Goal: Information Seeking & Learning: Compare options

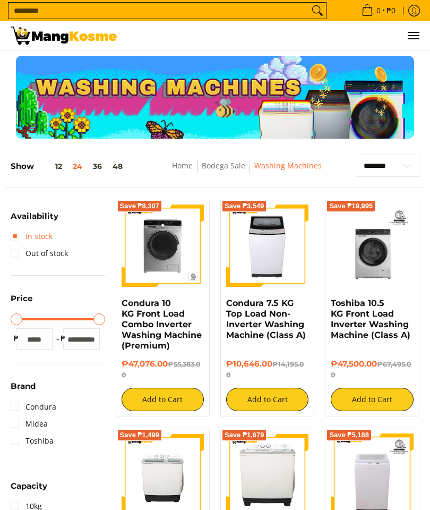
click at [11, 233] on link "In stock" at bounding box center [32, 236] width 42 height 17
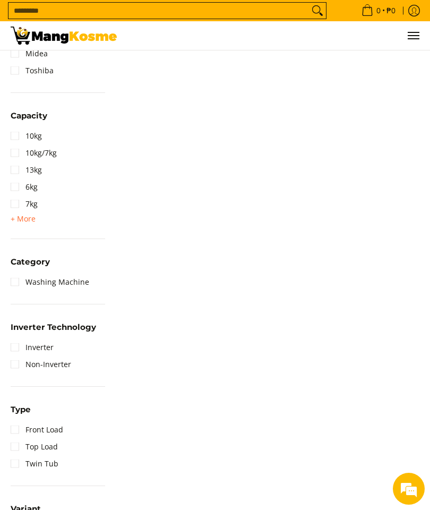
scroll to position [452, 0]
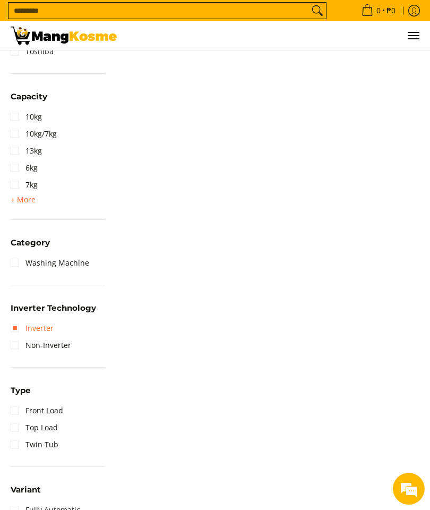
click at [16, 321] on link "Inverter" at bounding box center [32, 328] width 43 height 17
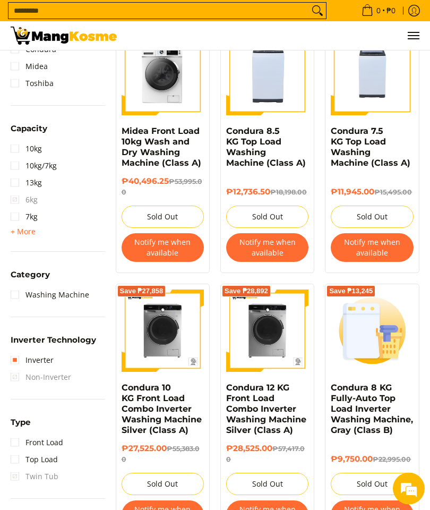
scroll to position [428, 0]
click at [17, 456] on link "Top Load" at bounding box center [34, 459] width 47 height 17
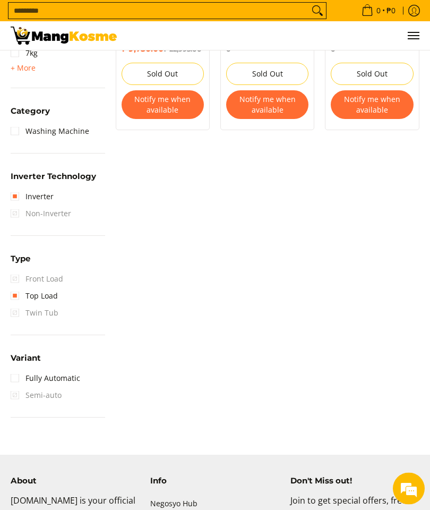
scroll to position [596, 0]
click at [16, 371] on link "Fully Automatic" at bounding box center [46, 377] width 70 height 17
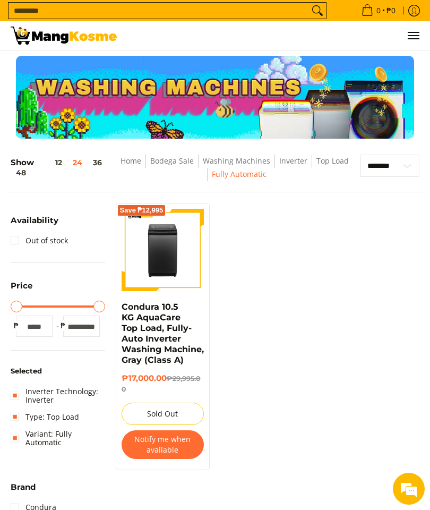
click at [12, 428] on link "Variant: Fully Automatic" at bounding box center [58, 437] width 94 height 25
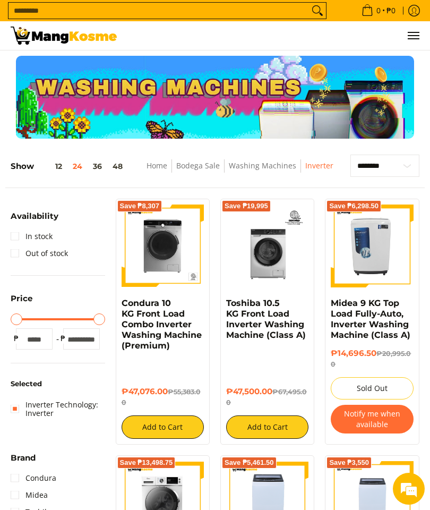
click at [19, 232] on link "In stock" at bounding box center [32, 236] width 42 height 17
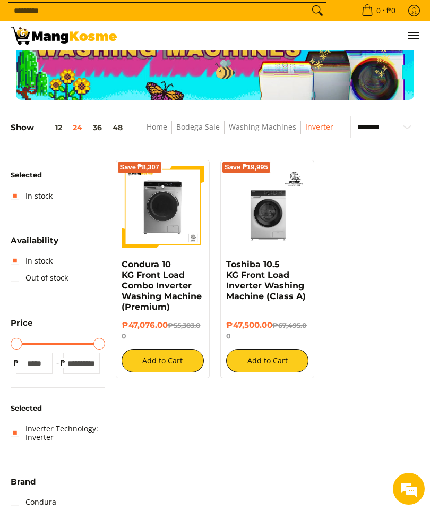
scroll to position [104, 0]
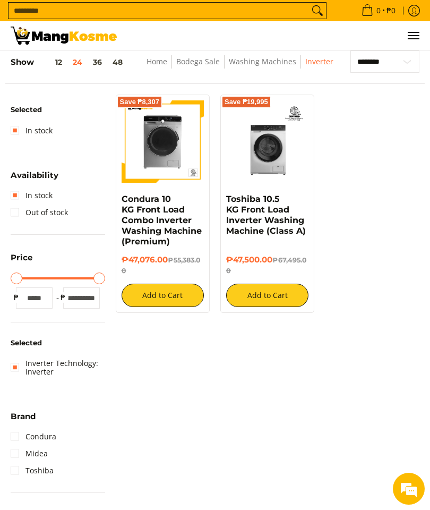
click at [15, 362] on link "Inverter Technology: Inverter" at bounding box center [58, 367] width 94 height 25
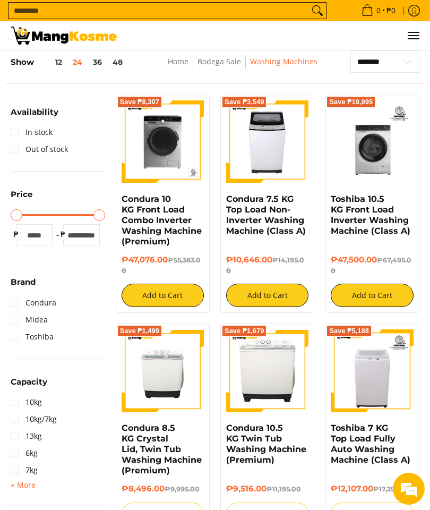
scroll to position [124, 0]
